Goal: Information Seeking & Learning: Learn about a topic

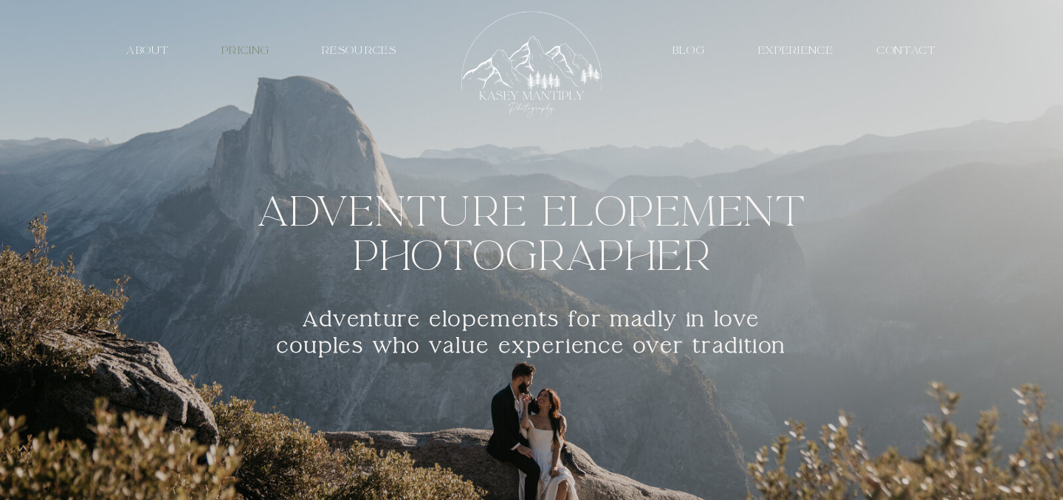
click at [235, 51] on nav "PRICING" at bounding box center [245, 51] width 69 height 14
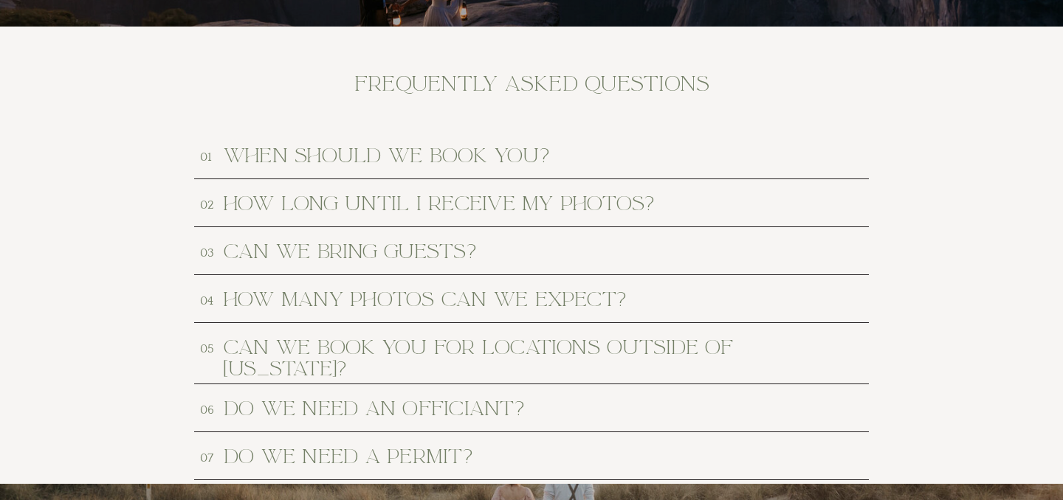
scroll to position [6789, 0]
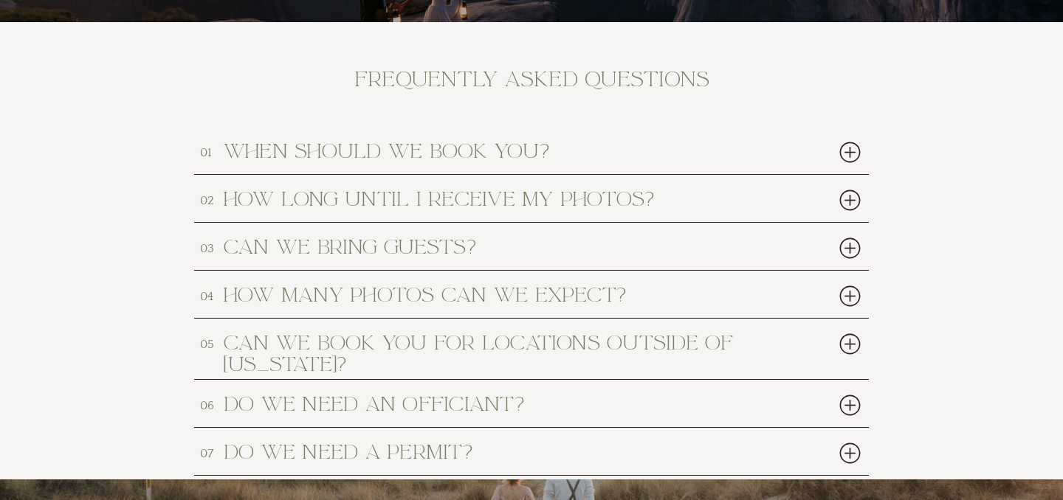
click at [277, 153] on h2 "when should we book you?" at bounding box center [504, 150] width 561 height 19
click at [854, 145] on div at bounding box center [850, 152] width 30 height 30
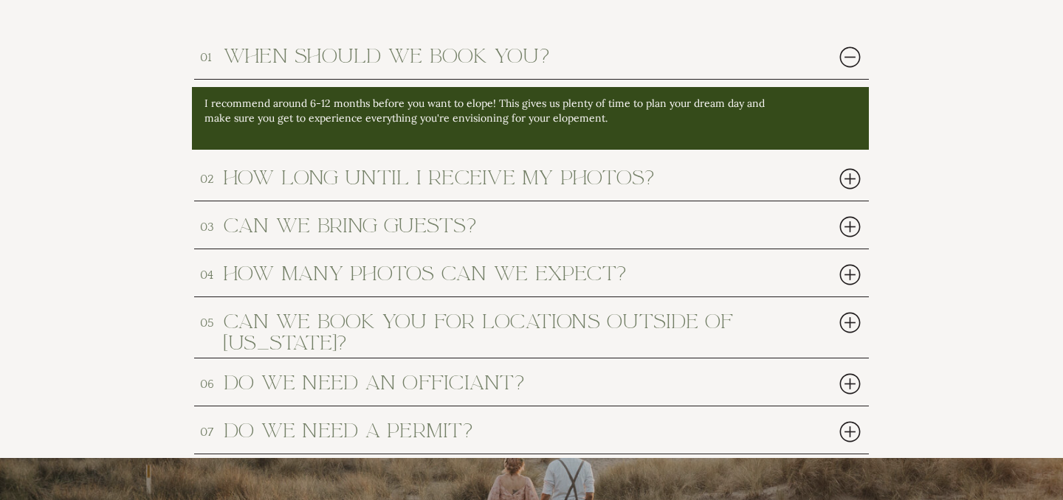
scroll to position [6886, 0]
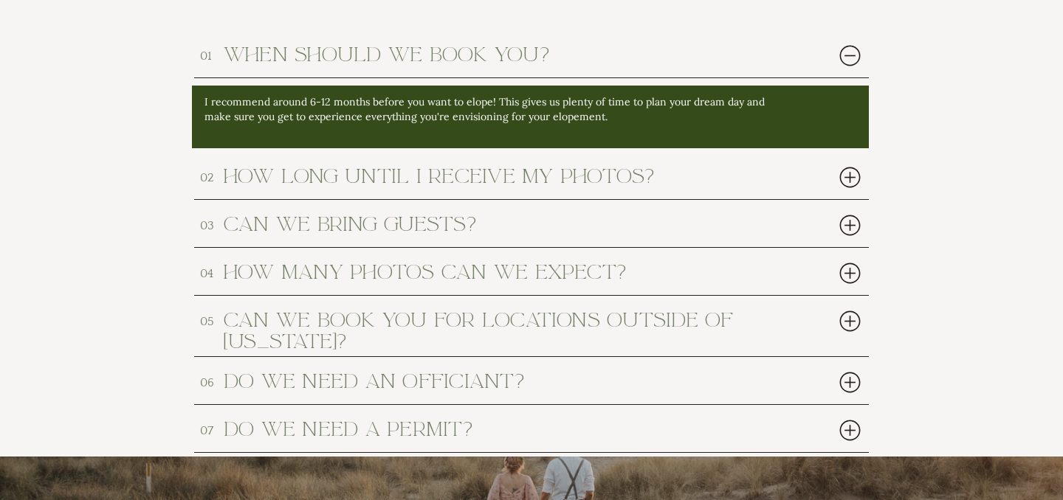
click at [852, 183] on div at bounding box center [850, 177] width 30 height 30
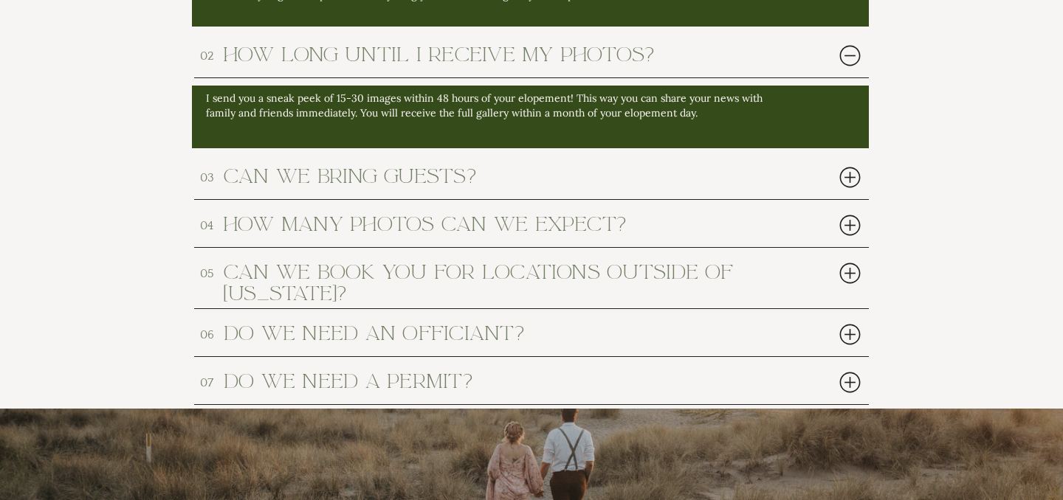
scroll to position [7011, 0]
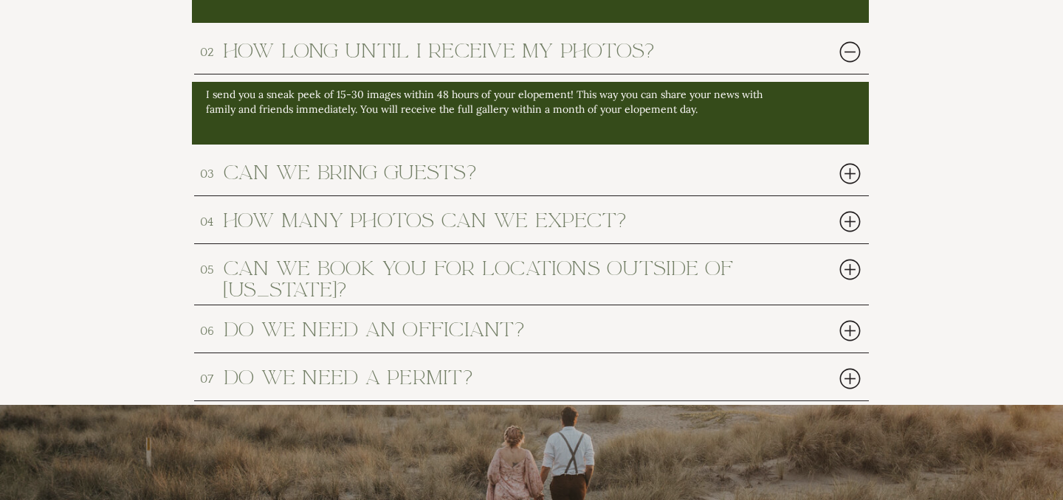
click at [848, 218] on div at bounding box center [850, 222] width 30 height 30
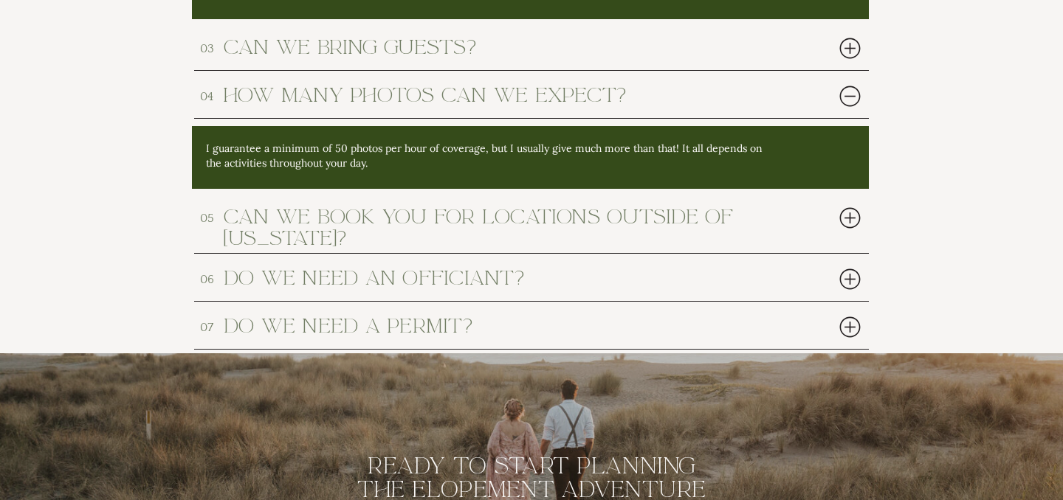
scroll to position [7142, 0]
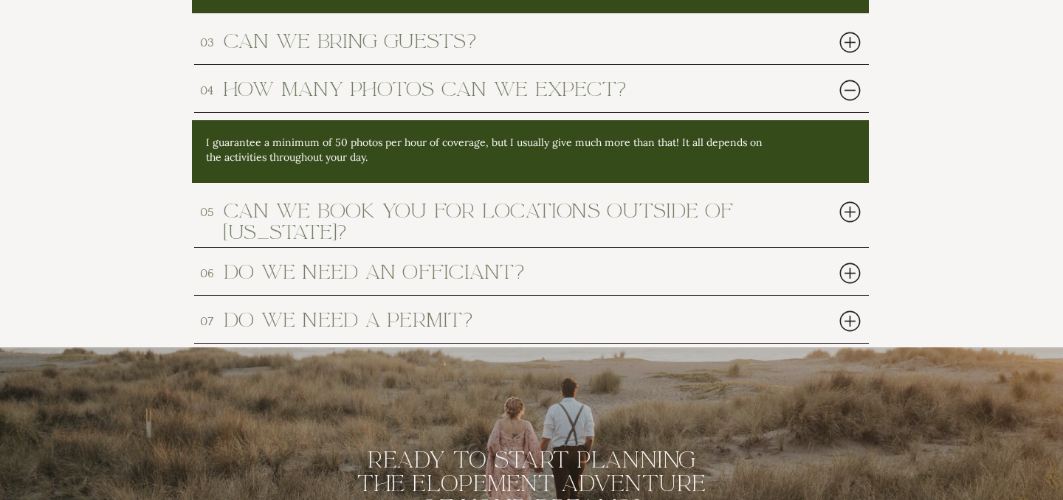
click at [848, 272] on div at bounding box center [850, 273] width 30 height 30
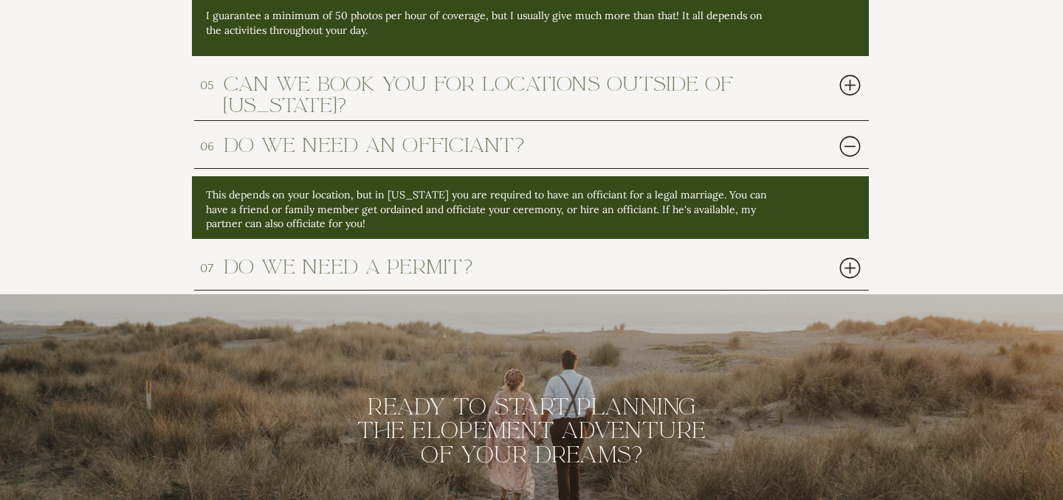
scroll to position [7273, 0]
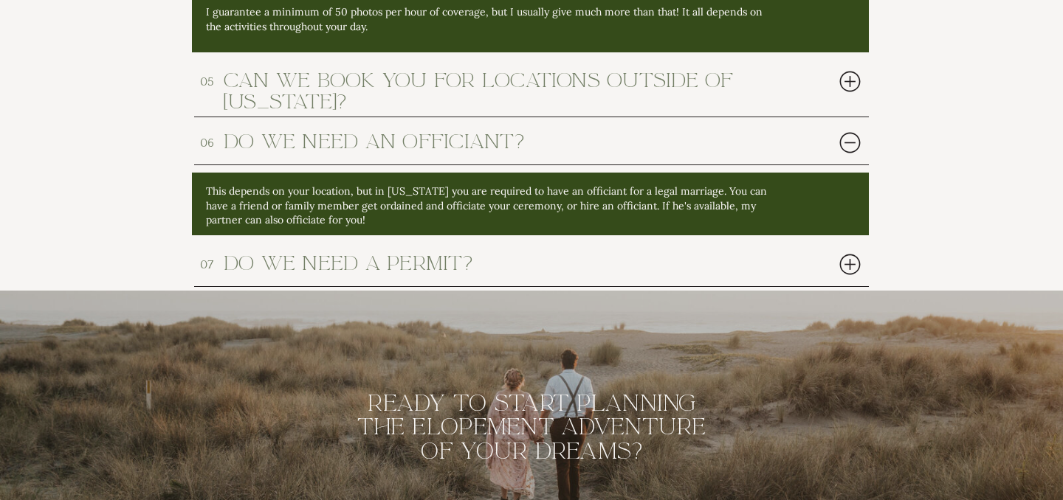
click at [848, 262] on div at bounding box center [850, 264] width 30 height 30
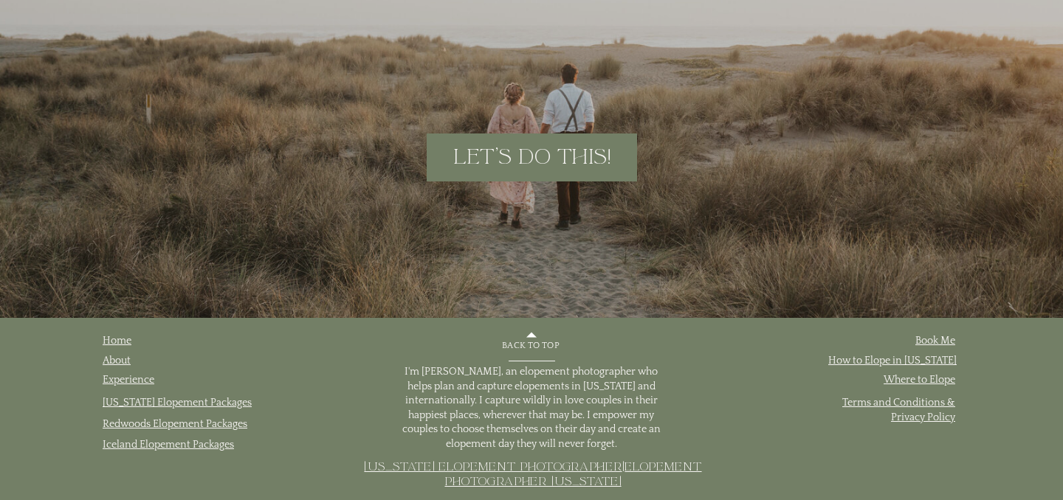
scroll to position [8018, 0]
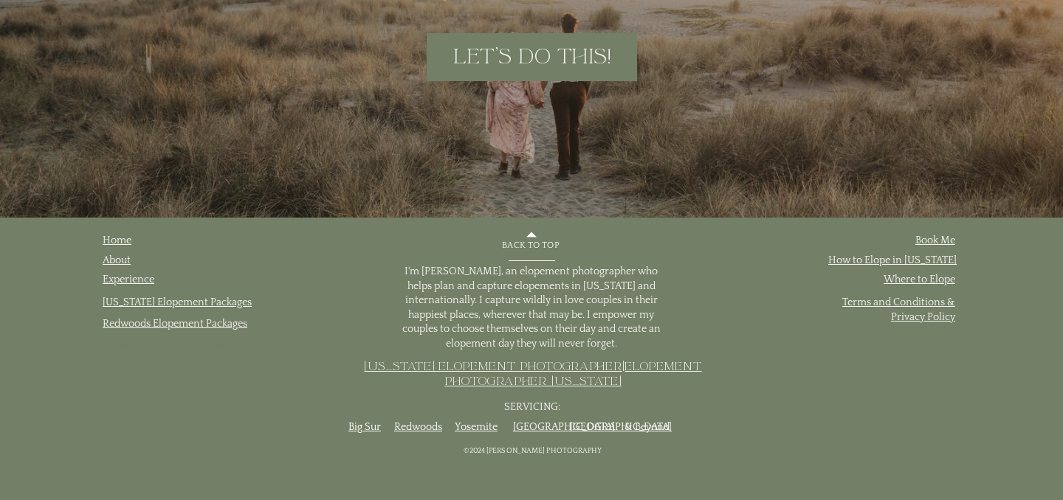
click at [200, 344] on link "Iceland Elopement Packages" at bounding box center [168, 345] width 131 height 12
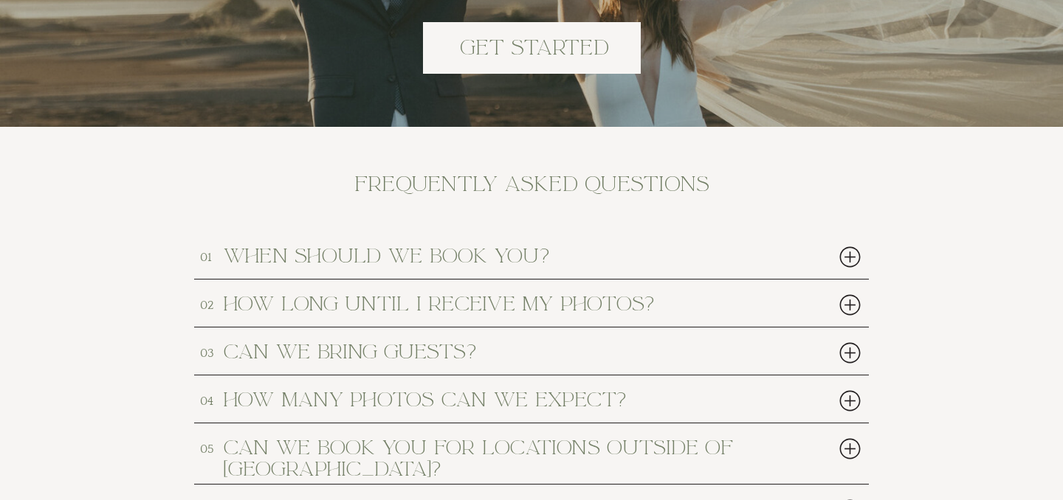
scroll to position [5239, 0]
